Goal: Transaction & Acquisition: Purchase product/service

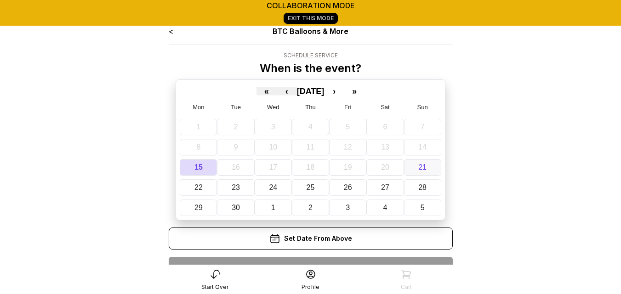
click at [420, 167] on abbr "21" at bounding box center [422, 168] width 8 height 8
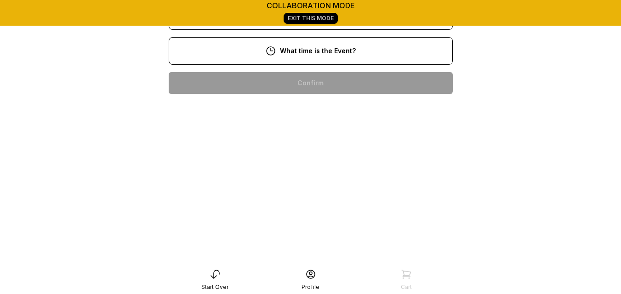
scroll to position [84, 0]
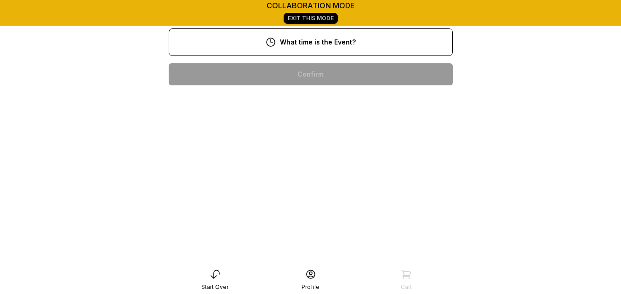
click at [345, 221] on div "3:00 pm" at bounding box center [310, 221] width 269 height 22
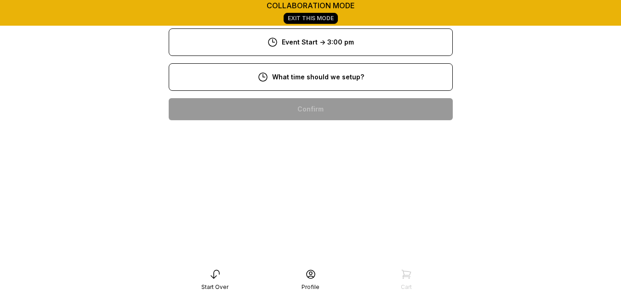
click at [328, 257] on div "1:00 pm" at bounding box center [310, 256] width 269 height 22
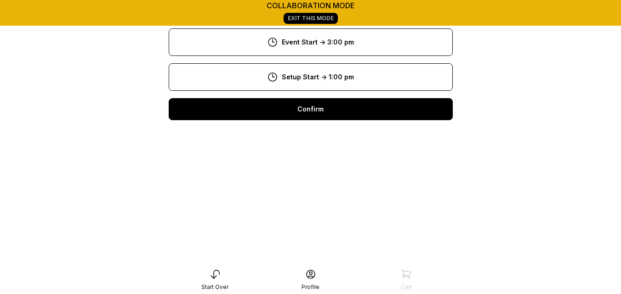
click at [366, 107] on div "Confirm" at bounding box center [311, 109] width 284 height 22
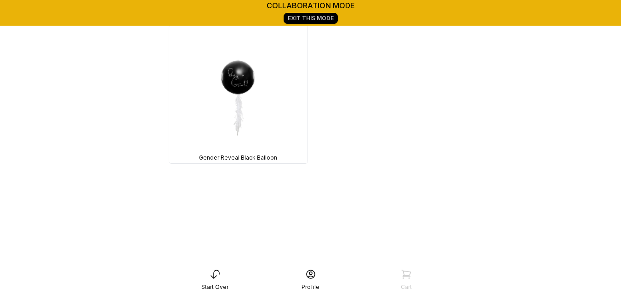
scroll to position [15926, 0]
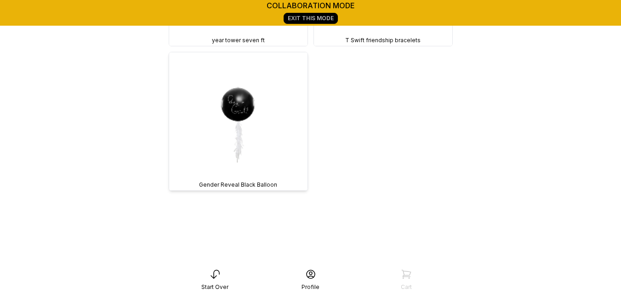
click at [245, 120] on img at bounding box center [238, 121] width 138 height 138
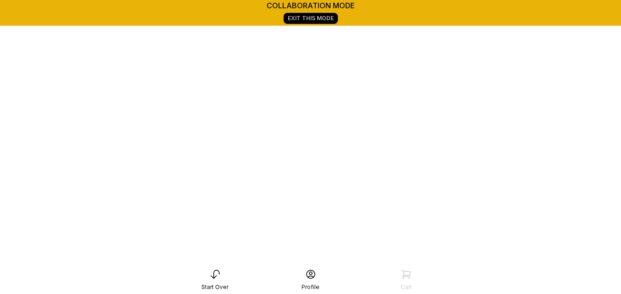
scroll to position [129, 0]
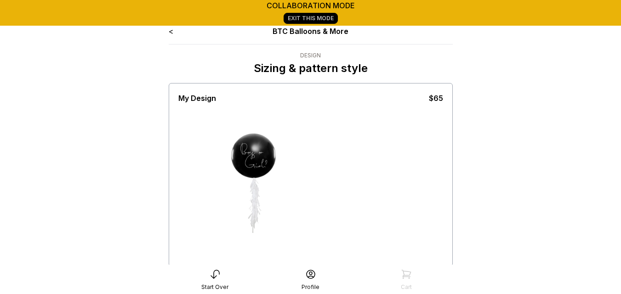
click at [172, 32] on link "<" at bounding box center [171, 31] width 5 height 9
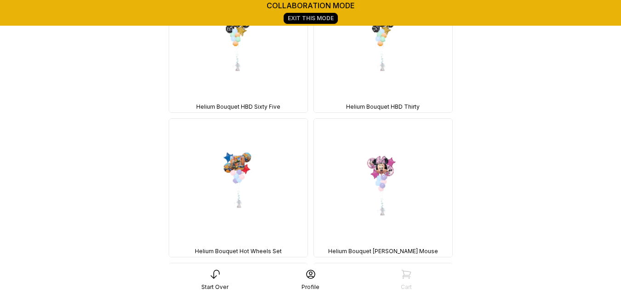
scroll to position [12730, 0]
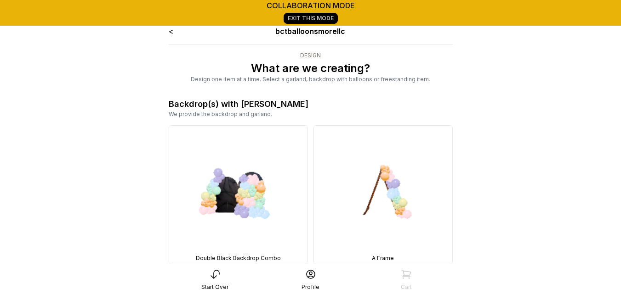
scroll to position [129, 0]
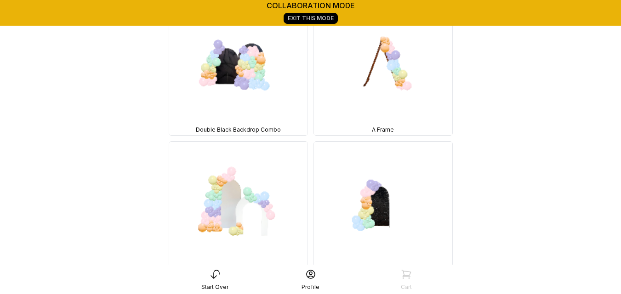
click at [325, 18] on link "Exit This Mode" at bounding box center [310, 18] width 54 height 11
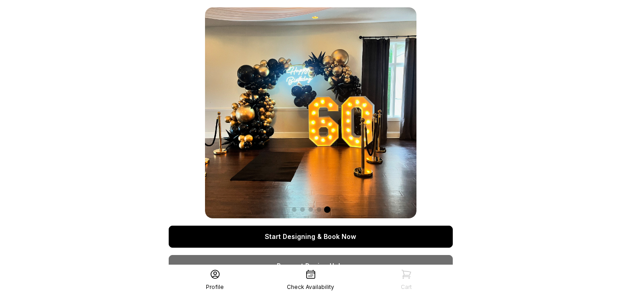
click at [355, 237] on link "Start Designing & Book Now" at bounding box center [311, 237] width 284 height 22
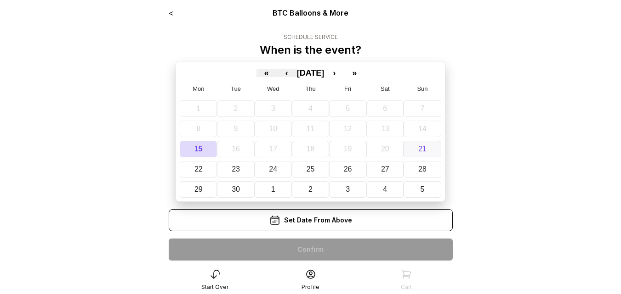
click at [424, 148] on abbr "21" at bounding box center [422, 149] width 8 height 8
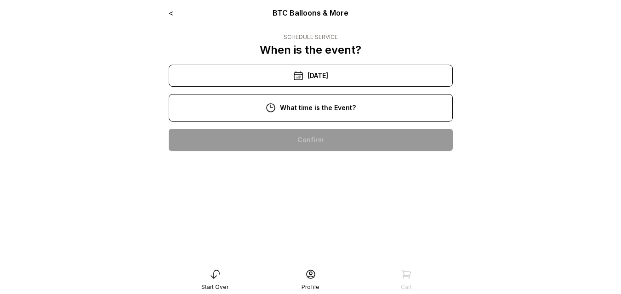
click at [331, 139] on div "10:00 am" at bounding box center [310, 140] width 269 height 22
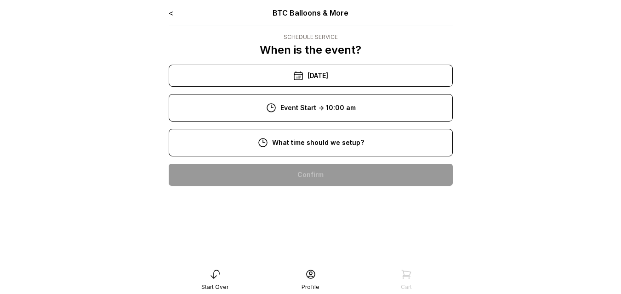
click at [321, 175] on div "8:00 am" at bounding box center [310, 175] width 269 height 22
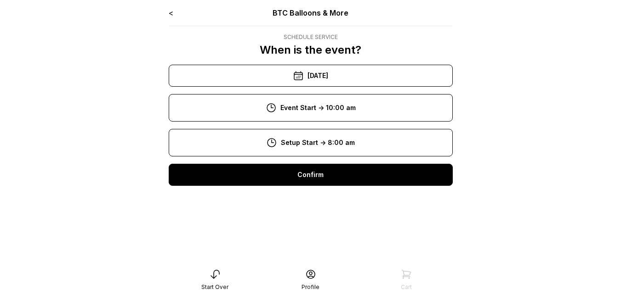
click at [321, 176] on div "Confirm" at bounding box center [311, 175] width 284 height 22
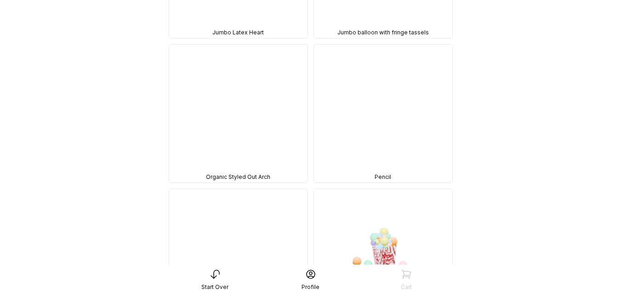
scroll to position [14098, 0]
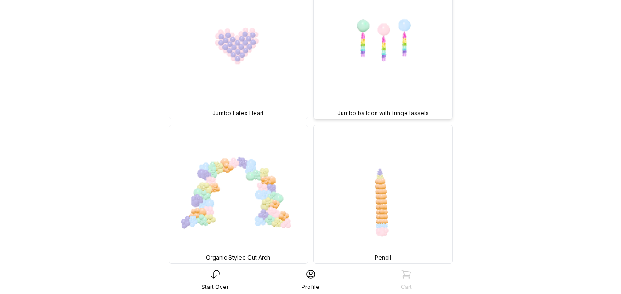
click at [399, 56] on img at bounding box center [383, 50] width 138 height 138
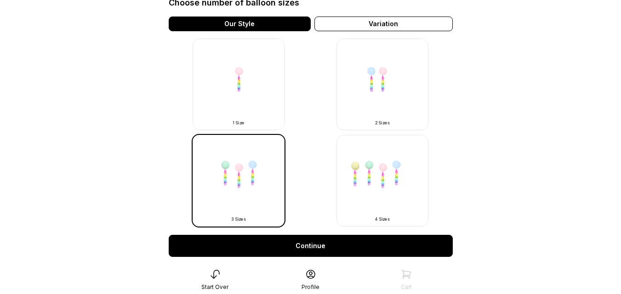
scroll to position [269, 0]
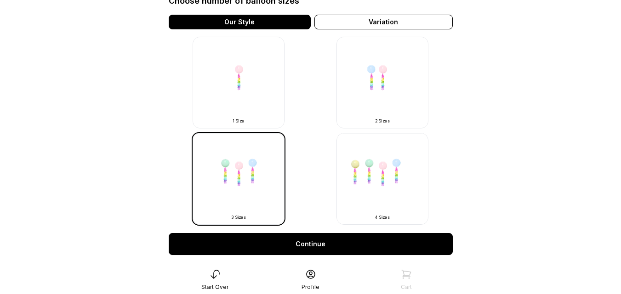
click at [392, 192] on img at bounding box center [382, 179] width 92 height 92
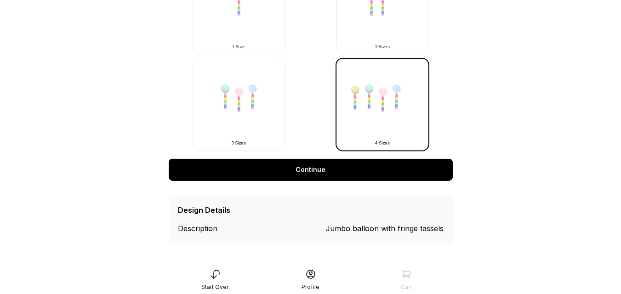
scroll to position [345, 0]
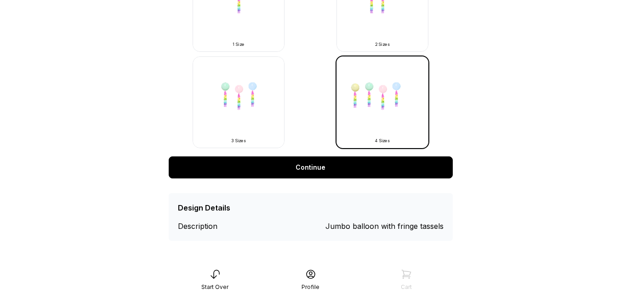
click at [358, 167] on link "Continue" at bounding box center [311, 168] width 284 height 22
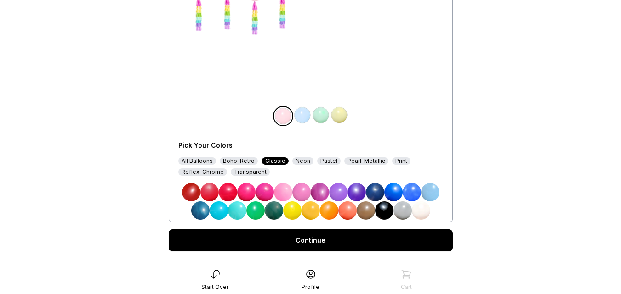
scroll to position [149, 0]
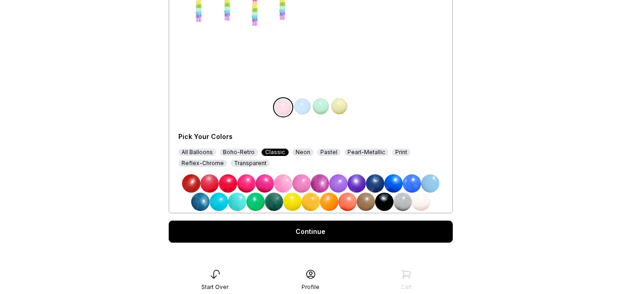
click at [238, 165] on div "Transparent" at bounding box center [250, 163] width 39 height 7
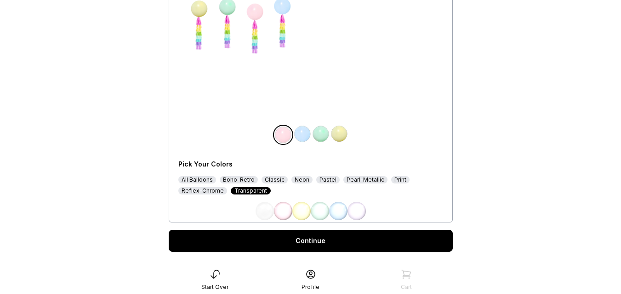
scroll to position [140, 0]
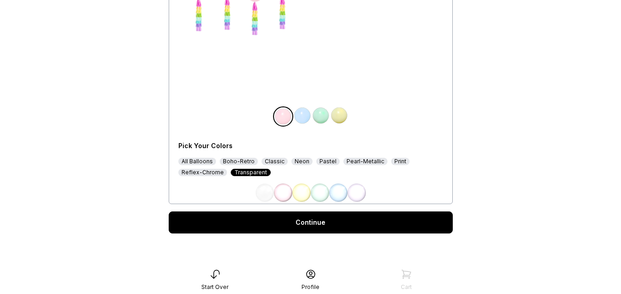
click at [266, 197] on img at bounding box center [264, 193] width 18 height 18
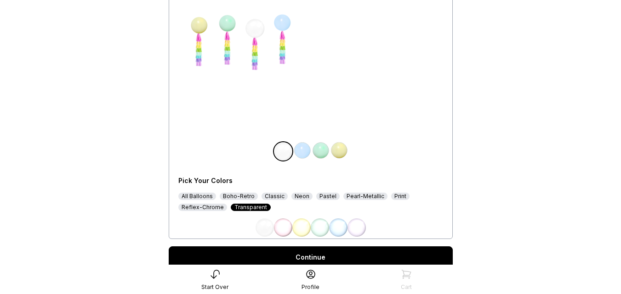
scroll to position [104, 0]
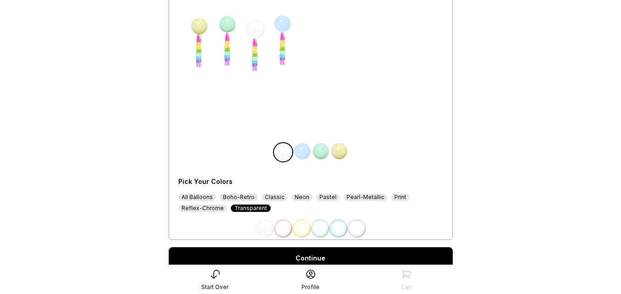
click at [304, 152] on img at bounding box center [302, 151] width 18 height 18
click at [262, 225] on img at bounding box center [264, 229] width 18 height 18
click at [323, 151] on img at bounding box center [320, 151] width 18 height 18
click at [265, 231] on img at bounding box center [264, 229] width 18 height 18
click at [339, 152] on img at bounding box center [339, 151] width 18 height 18
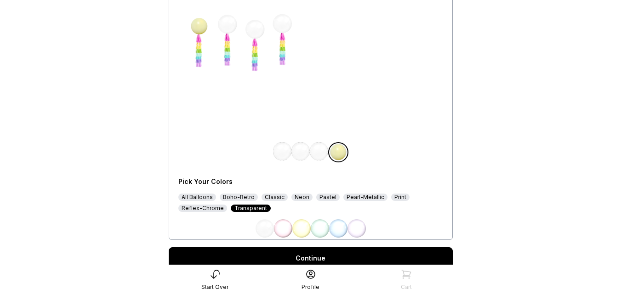
click at [288, 221] on img at bounding box center [283, 229] width 18 height 18
click at [293, 254] on link "Continue" at bounding box center [311, 259] width 284 height 22
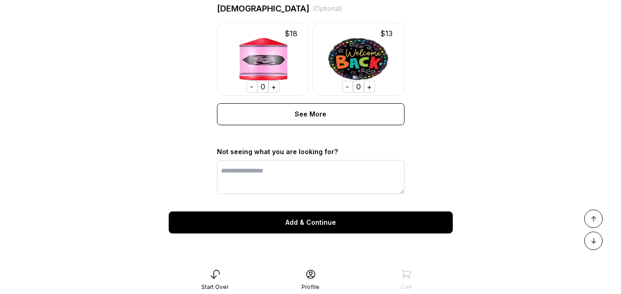
scroll to position [740, 0]
click at [378, 229] on div "Add & Continue" at bounding box center [311, 223] width 284 height 22
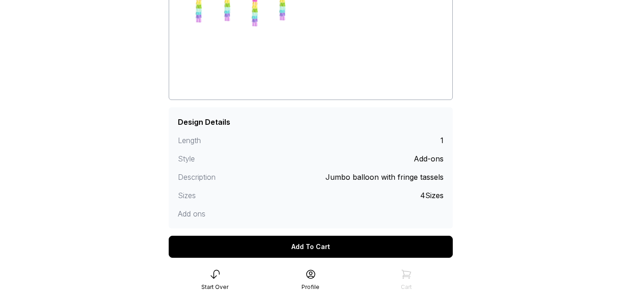
scroll to position [139, 0]
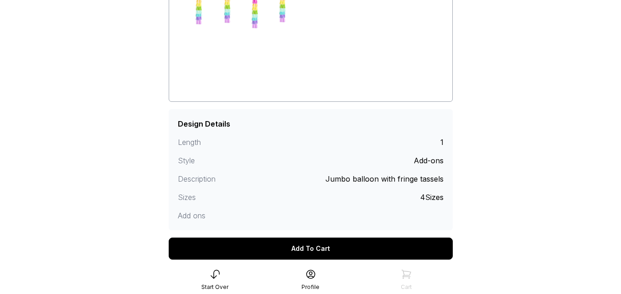
click at [371, 248] on div "Add To Cart" at bounding box center [311, 249] width 284 height 22
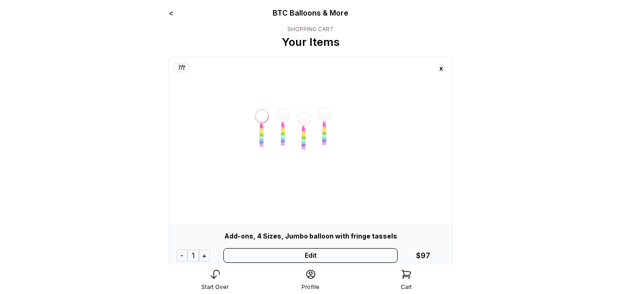
click at [204, 256] on div "+" at bounding box center [204, 256] width 11 height 12
click at [204, 256] on div "+" at bounding box center [205, 256] width 11 height 12
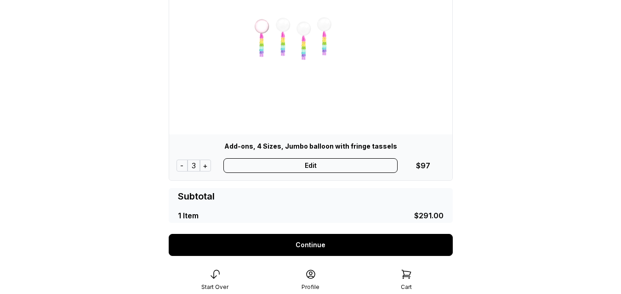
scroll to position [93, 0]
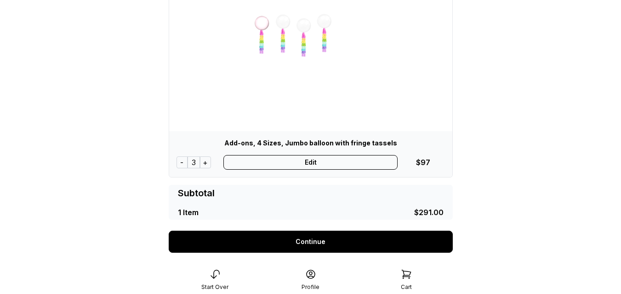
click at [335, 240] on link "Continue" at bounding box center [311, 242] width 284 height 22
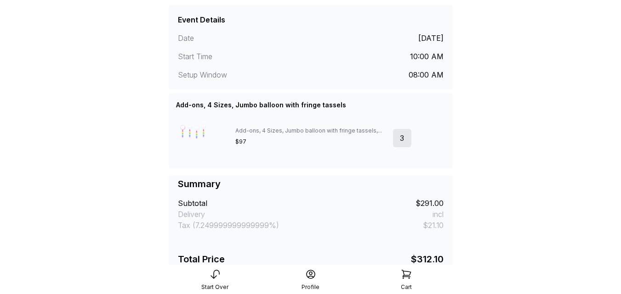
scroll to position [215, 0]
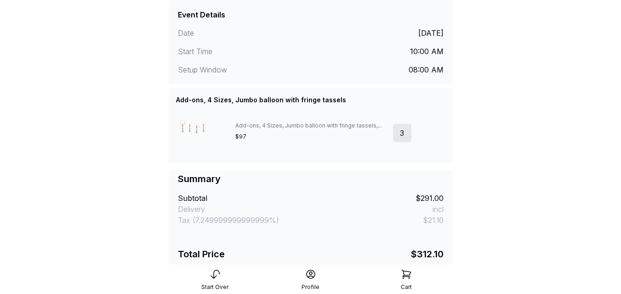
click at [215, 98] on div "Add-ons, 4 Sizes, Jumbo balloon with fringe tassels" at bounding box center [261, 100] width 170 height 9
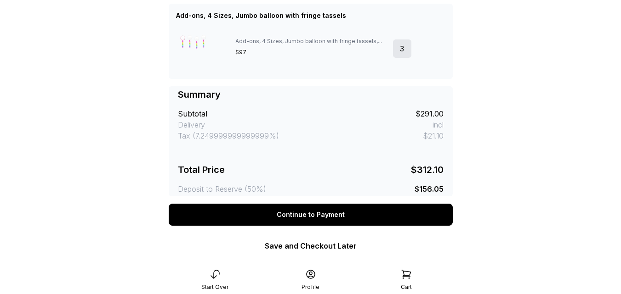
scroll to position [299, 0]
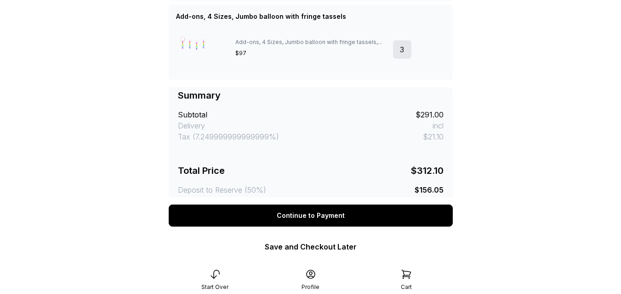
click at [220, 272] on icon at bounding box center [214, 274] width 11 height 11
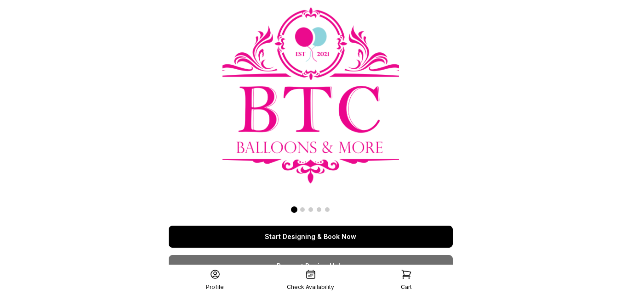
click at [303, 234] on link "Start Designing & Book Now" at bounding box center [311, 237] width 284 height 22
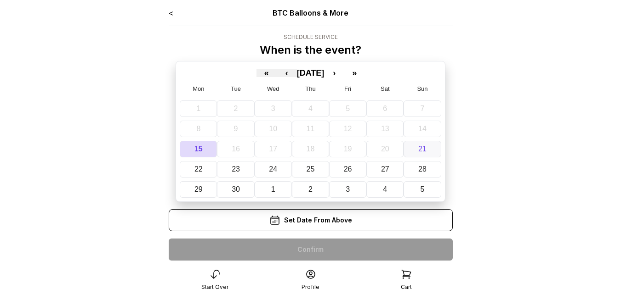
click at [421, 147] on abbr "21" at bounding box center [422, 149] width 8 height 8
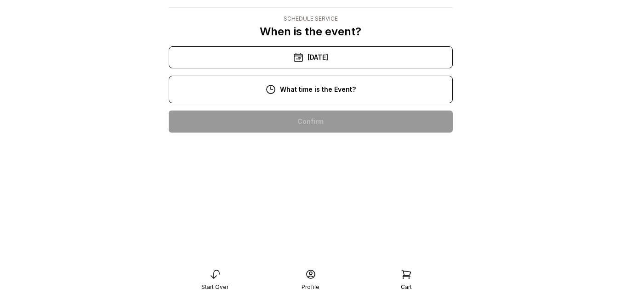
scroll to position [77, 0]
click at [314, 140] on div "11:00 am" at bounding box center [310, 151] width 269 height 22
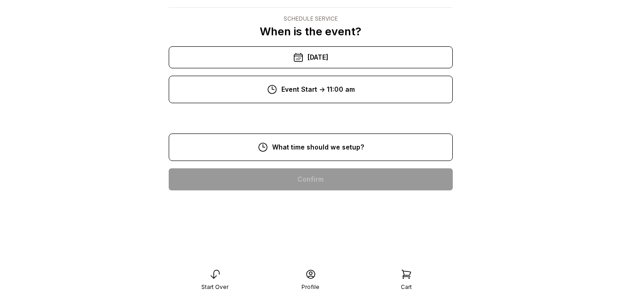
scroll to position [18, 0]
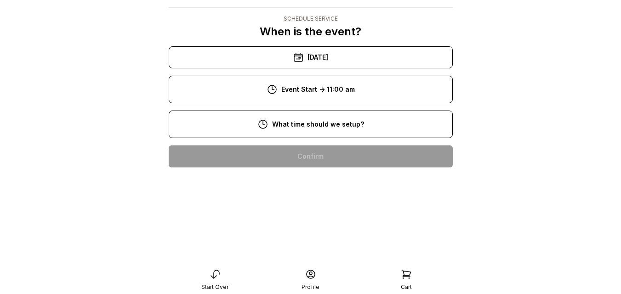
click at [313, 123] on div "10:00 am" at bounding box center [310, 122] width 269 height 22
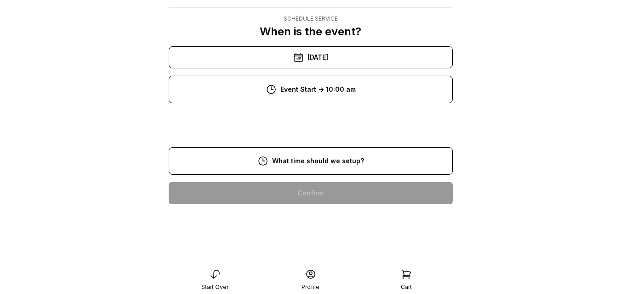
click at [313, 123] on div "< BTC Balloons & More Schedule Service When is the event? « ‹ [DATE] › » Mon Tu…" at bounding box center [311, 100] width 284 height 223
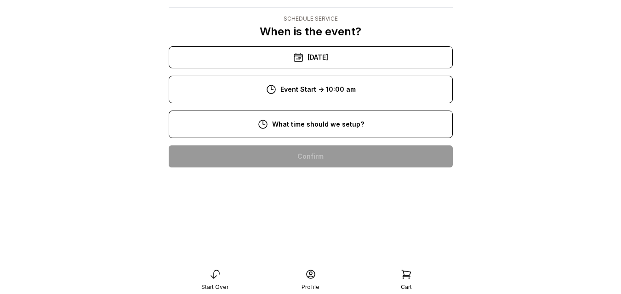
click at [314, 159] on div "8:00 am" at bounding box center [310, 157] width 269 height 22
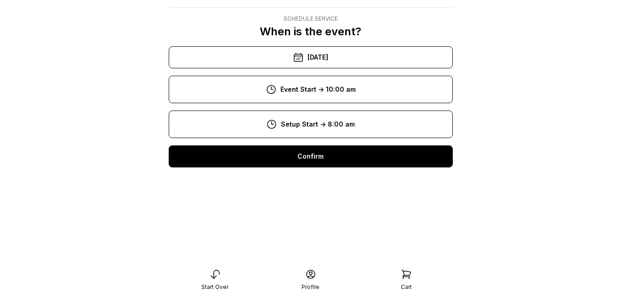
click at [316, 156] on div "Confirm" at bounding box center [311, 157] width 284 height 22
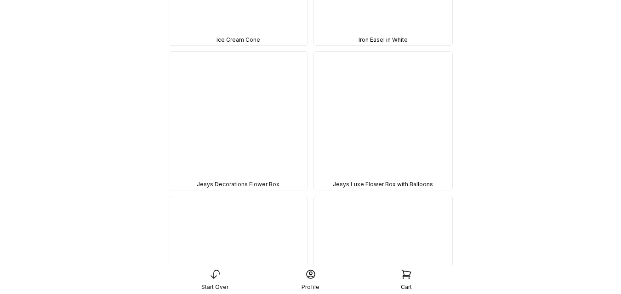
scroll to position [13963, 0]
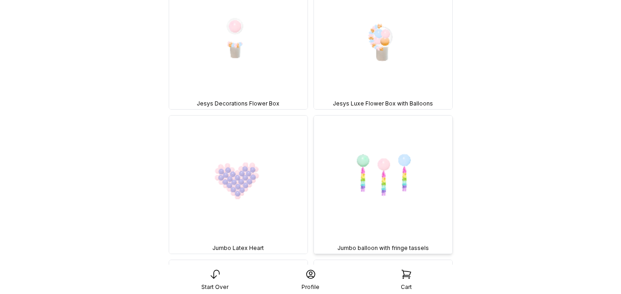
click at [374, 191] on img at bounding box center [383, 185] width 138 height 138
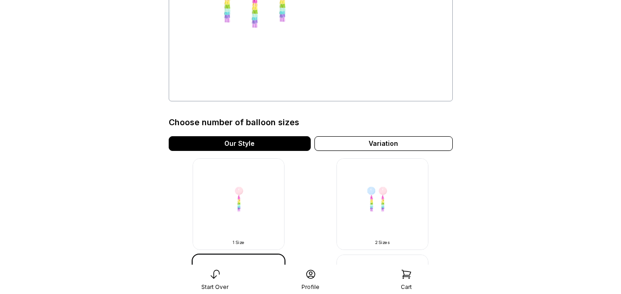
scroll to position [149, 0]
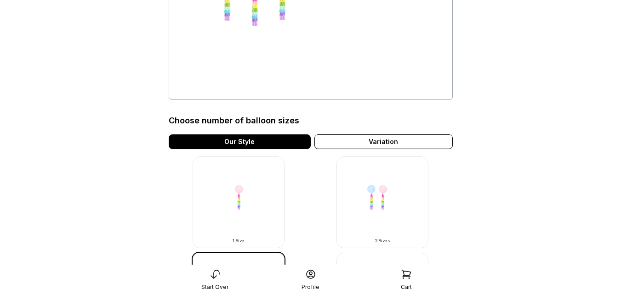
click at [254, 198] on img at bounding box center [238, 203] width 92 height 92
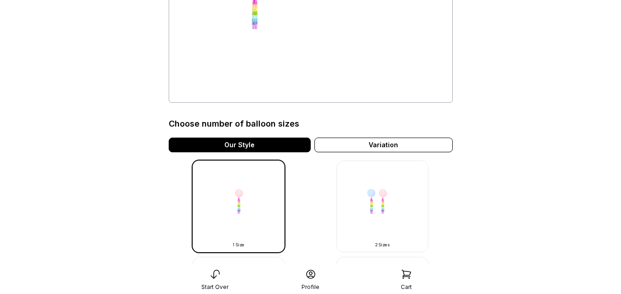
scroll to position [148, 0]
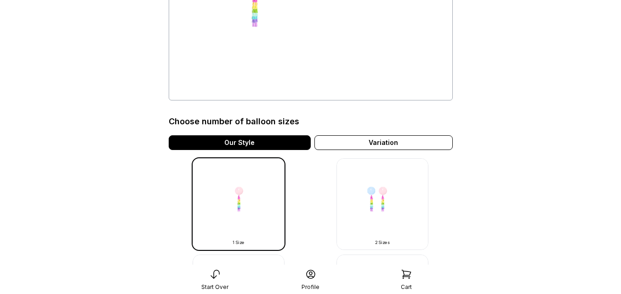
click at [389, 188] on img at bounding box center [382, 204] width 92 height 92
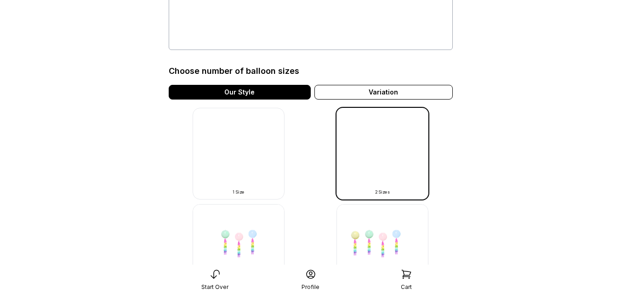
scroll to position [206, 0]
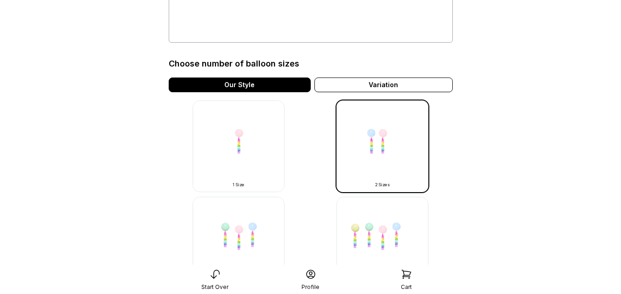
click at [247, 230] on img at bounding box center [238, 243] width 92 height 92
click at [247, 232] on img at bounding box center [238, 243] width 92 height 92
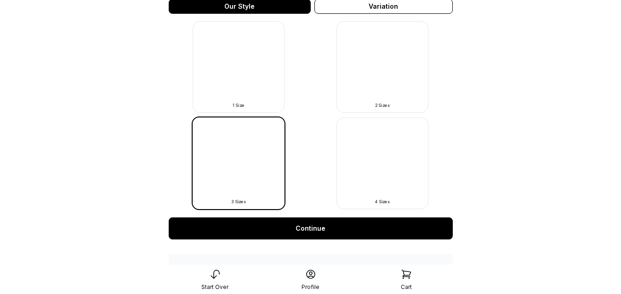
scroll to position [285, 0]
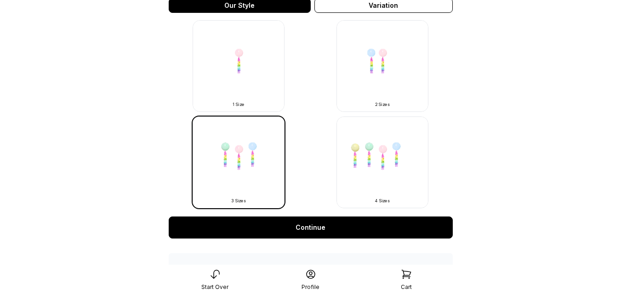
click at [372, 161] on img at bounding box center [382, 163] width 92 height 92
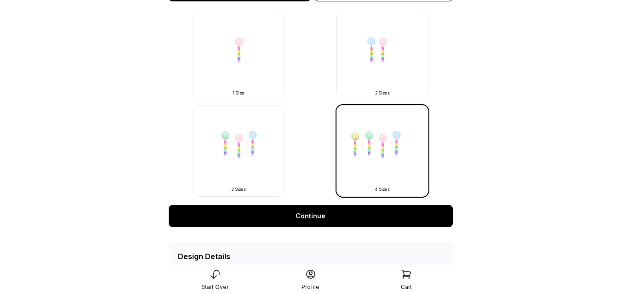
scroll to position [303, 0]
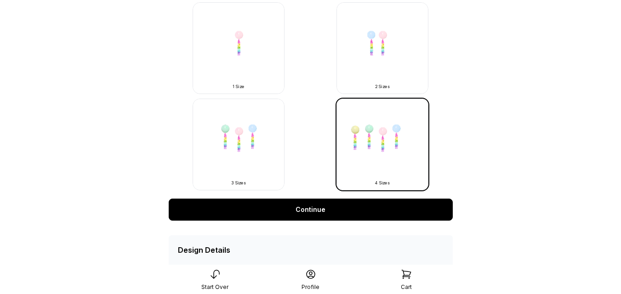
click at [324, 213] on link "Continue" at bounding box center [311, 210] width 284 height 22
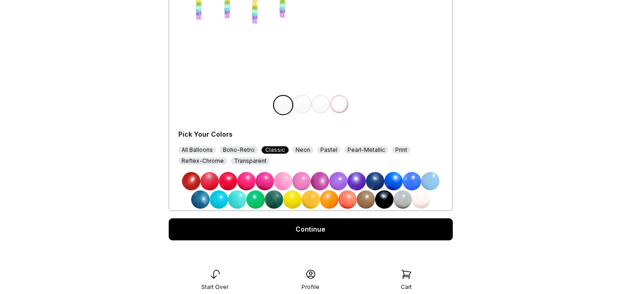
scroll to position [158, 0]
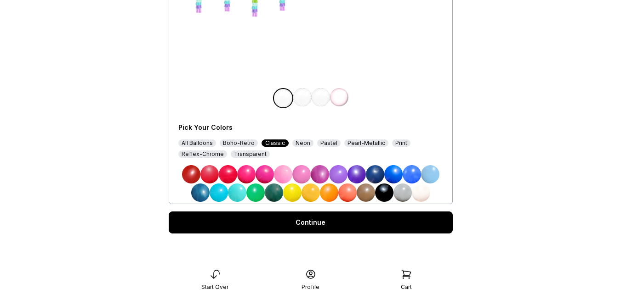
click at [338, 220] on link "Continue" at bounding box center [311, 223] width 284 height 22
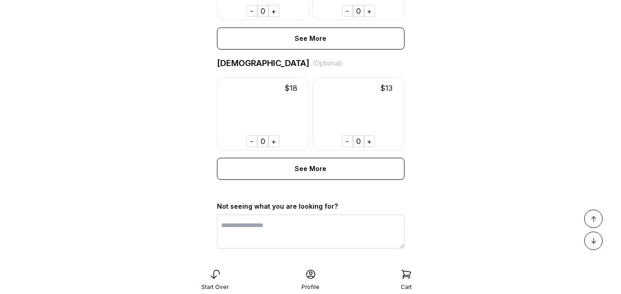
scroll to position [740, 0]
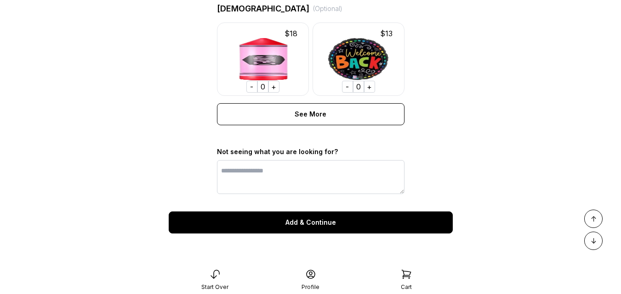
click at [379, 228] on div "Add & Continue" at bounding box center [311, 223] width 284 height 22
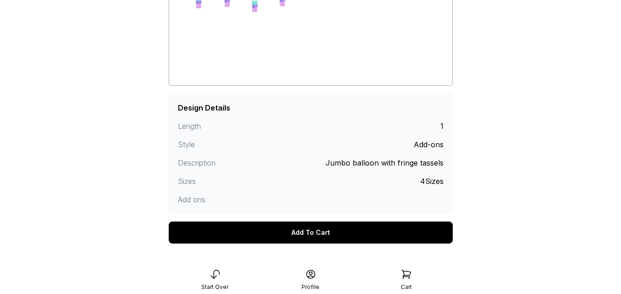
scroll to position [176, 0]
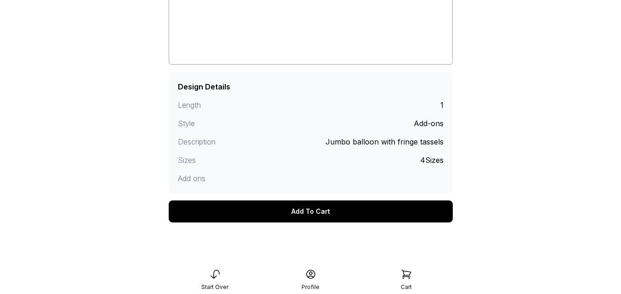
click at [325, 215] on div "Add To Cart" at bounding box center [311, 212] width 284 height 22
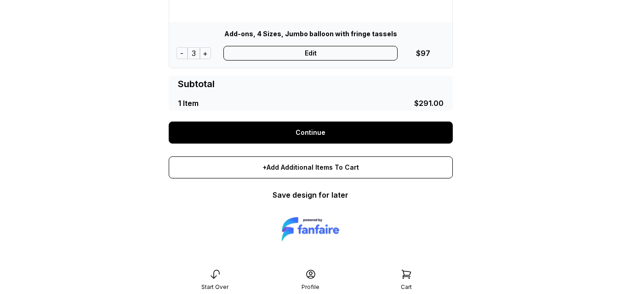
scroll to position [205, 0]
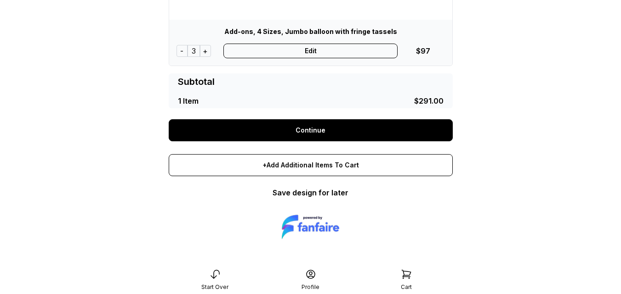
click at [406, 134] on link "Continue" at bounding box center [311, 130] width 284 height 22
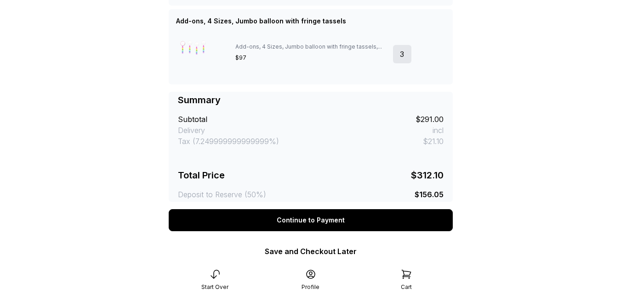
scroll to position [297, 0]
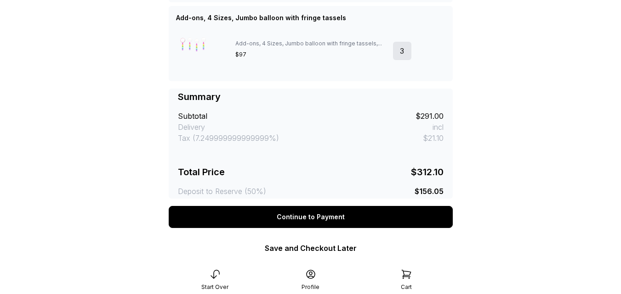
click at [198, 56] on img at bounding box center [199, 51] width 46 height 46
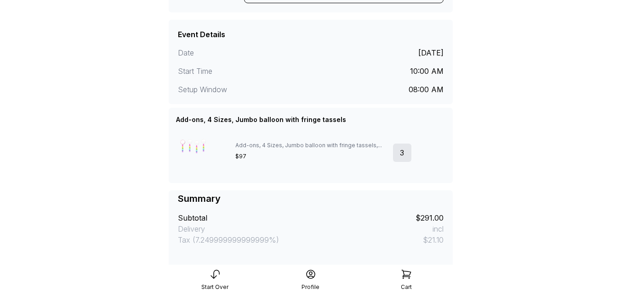
scroll to position [256, 0]
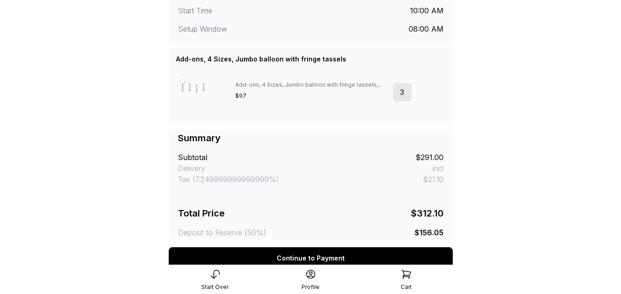
click at [213, 276] on icon at bounding box center [214, 274] width 11 height 11
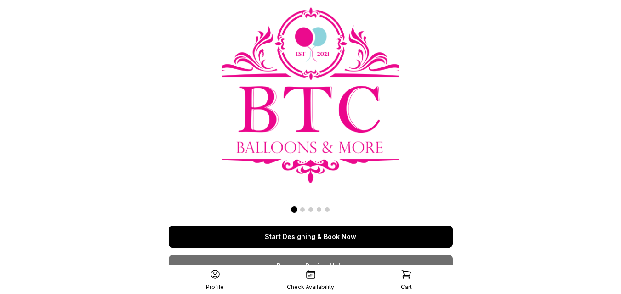
click at [317, 236] on link "Start Designing & Book Now" at bounding box center [311, 237] width 284 height 22
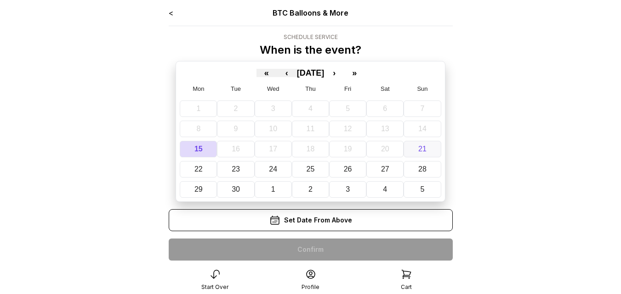
click at [415, 147] on button "21" at bounding box center [421, 149] width 37 height 17
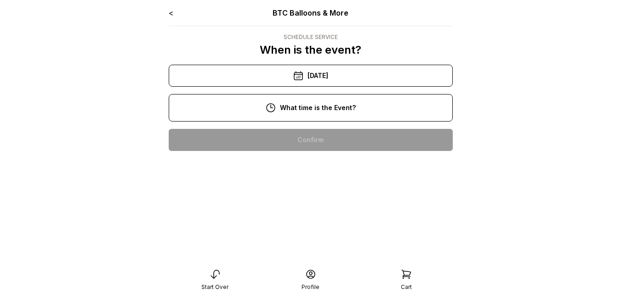
click at [350, 139] on div "10:00 am" at bounding box center [310, 140] width 269 height 22
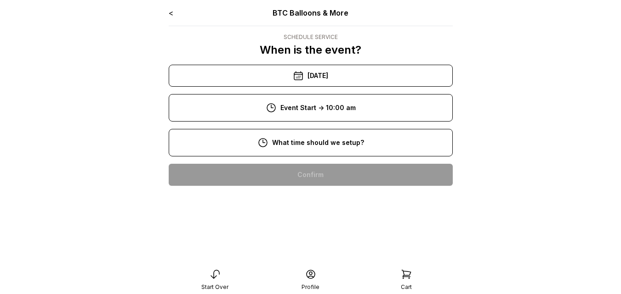
click at [328, 174] on div "8:00 am" at bounding box center [310, 175] width 269 height 22
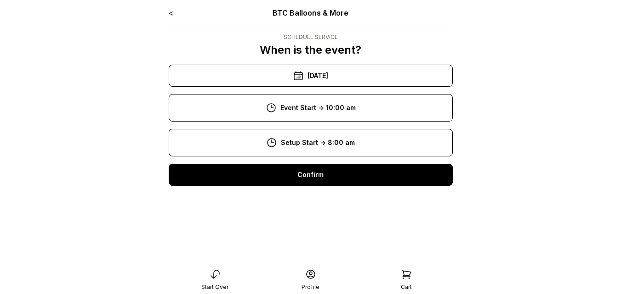
click at [328, 174] on div "Confirm" at bounding box center [311, 175] width 284 height 22
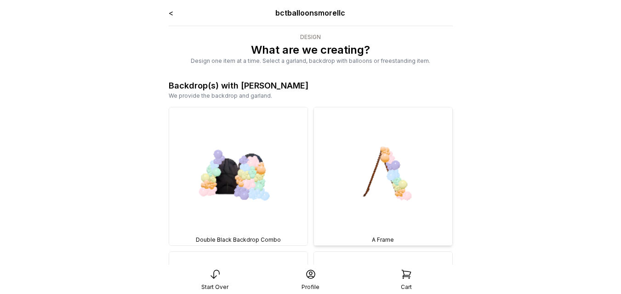
click at [395, 171] on img at bounding box center [383, 176] width 138 height 138
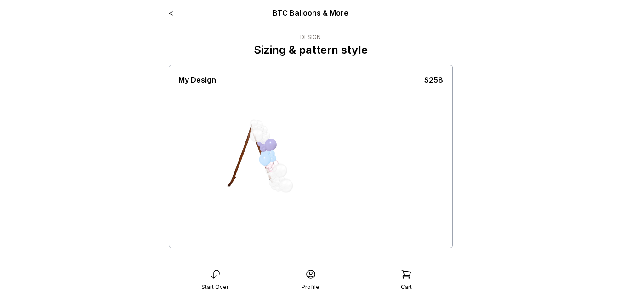
click at [285, 174] on div at bounding box center [280, 171] width 14 height 14
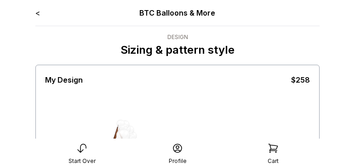
click at [196, 104] on div "My Design $258" at bounding box center [177, 156] width 265 height 179
